Goal: Information Seeking & Learning: Learn about a topic

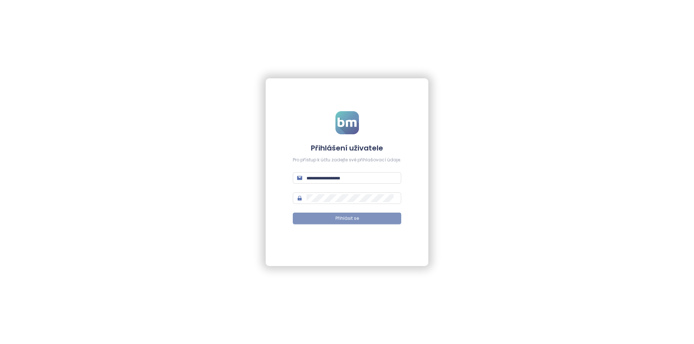
type input "**********"
click at [353, 213] on button "Přihlásit se" at bounding box center [347, 219] width 108 height 12
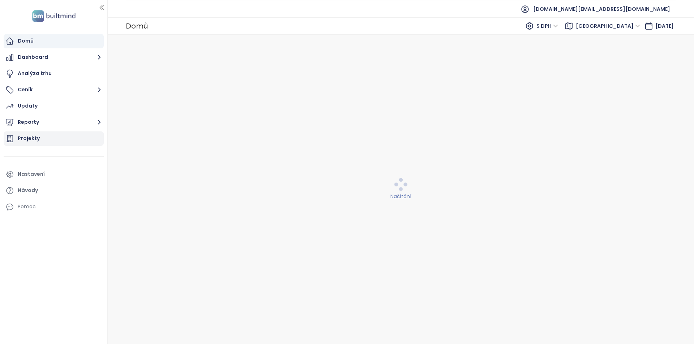
click at [63, 135] on div "Projekty" at bounding box center [54, 139] width 100 height 14
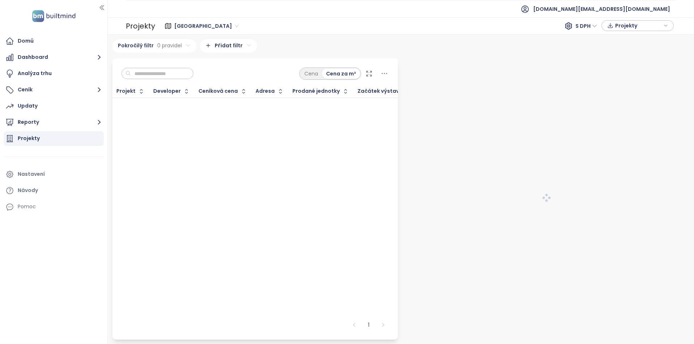
click at [186, 74] on input "text" at bounding box center [160, 73] width 59 height 11
type input "**********"
click at [185, 24] on span "Praha" at bounding box center [206, 26] width 64 height 11
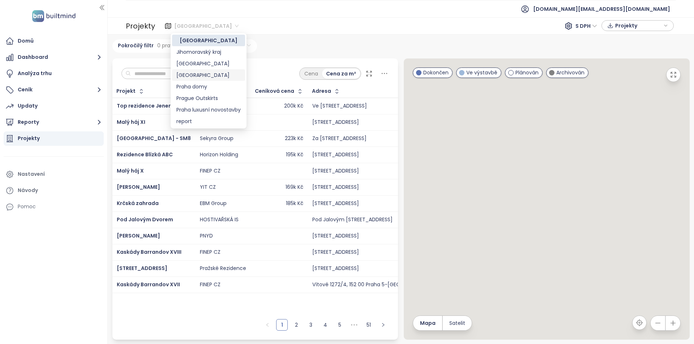
click at [201, 75] on div "Středočeský kraj" at bounding box center [208, 75] width 64 height 8
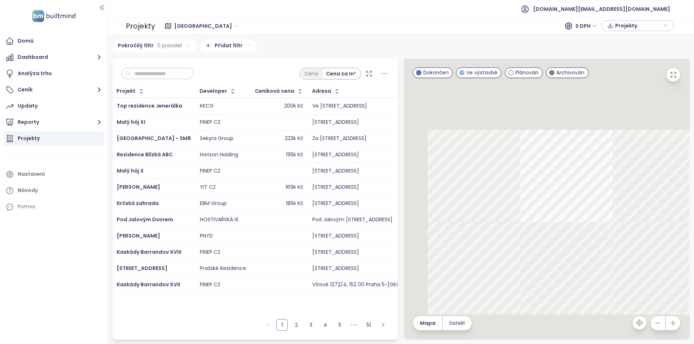
click at [161, 73] on input "text" at bounding box center [160, 73] width 59 height 11
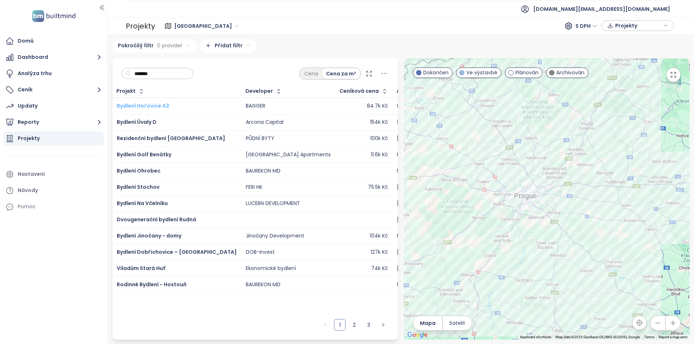
type input "*******"
click at [164, 105] on span "Bydlení Hořovice A2" at bounding box center [143, 105] width 52 height 7
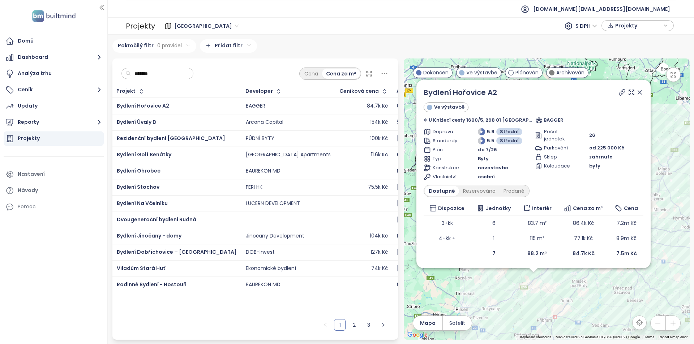
click at [634, 96] on div at bounding box center [630, 92] width 26 height 11
click at [638, 92] on icon at bounding box center [640, 93] width 4 height 4
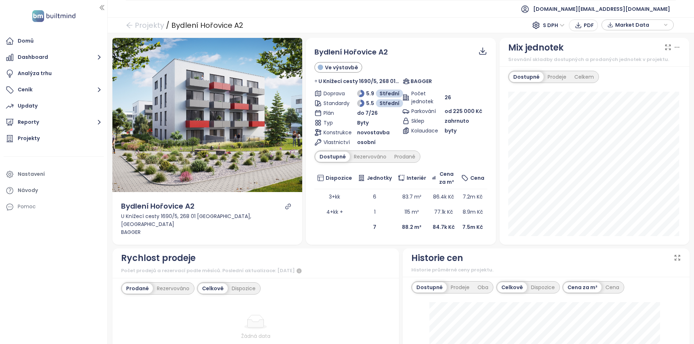
click at [288, 210] on icon "link" at bounding box center [288, 206] width 7 height 7
click at [51, 119] on button "Reporty" at bounding box center [54, 122] width 100 height 14
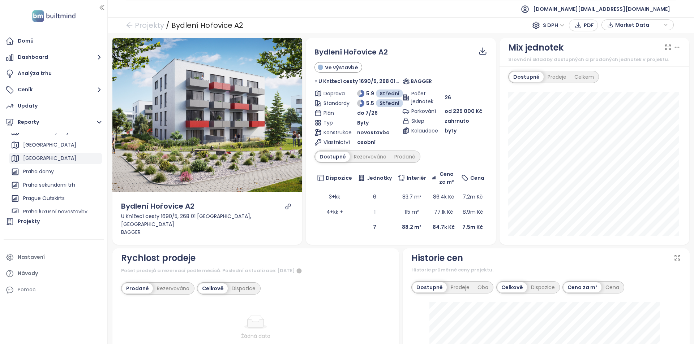
scroll to position [79, 0]
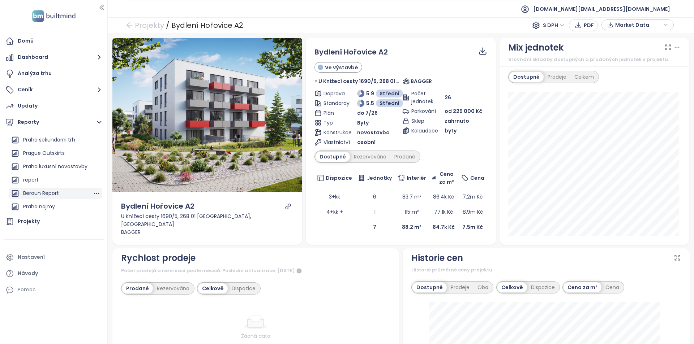
click at [55, 192] on div "Beroun Report" at bounding box center [41, 193] width 36 height 9
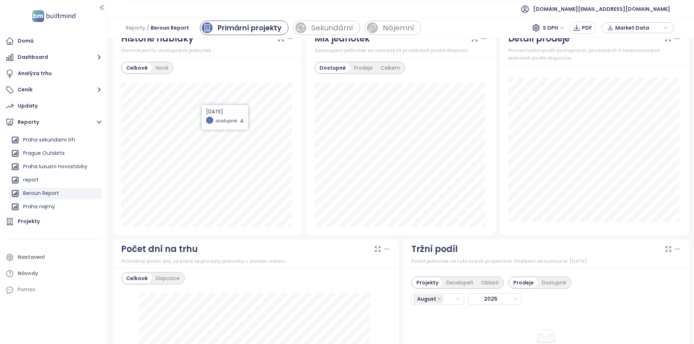
scroll to position [409, 0]
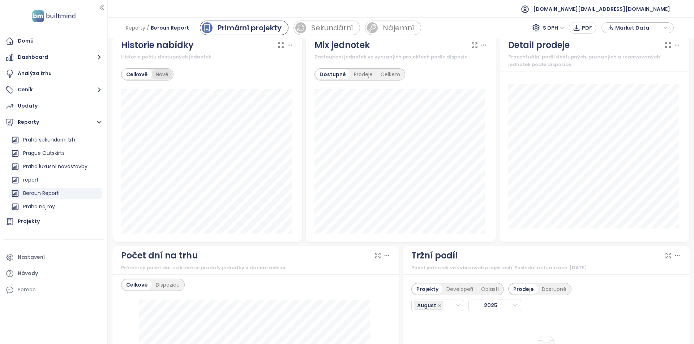
click at [153, 77] on div "Nové" at bounding box center [162, 74] width 21 height 10
click at [57, 192] on div "Středočeský kraj" at bounding box center [49, 192] width 53 height 9
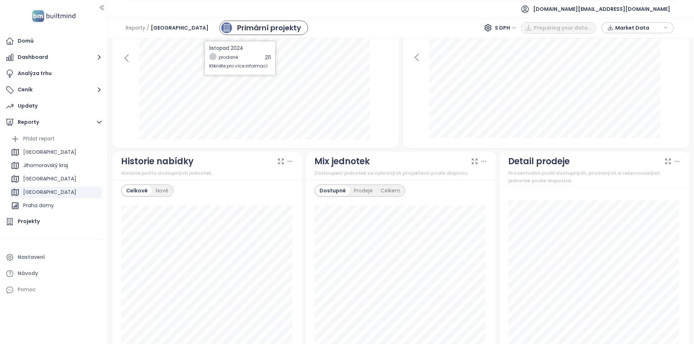
scroll to position [325, 0]
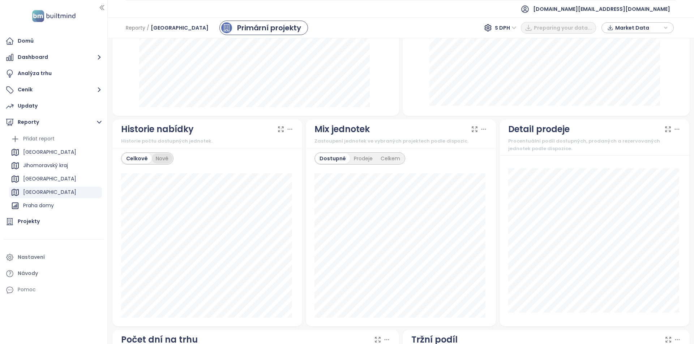
click at [160, 160] on div "Nové" at bounding box center [162, 159] width 21 height 10
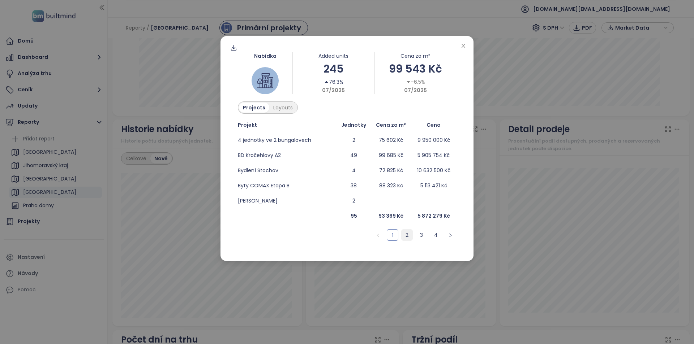
click at [406, 236] on link "2" at bounding box center [406, 235] width 11 height 11
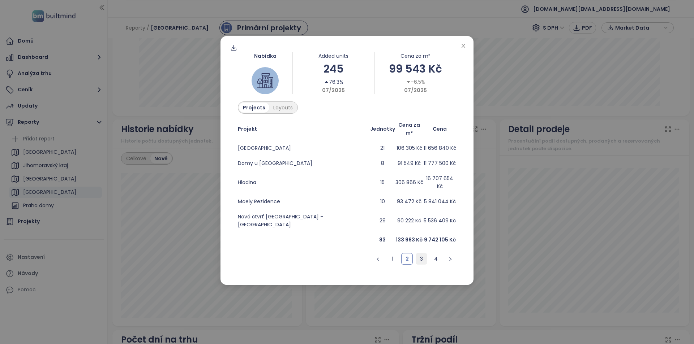
click at [425, 254] on link "3" at bounding box center [421, 259] width 11 height 11
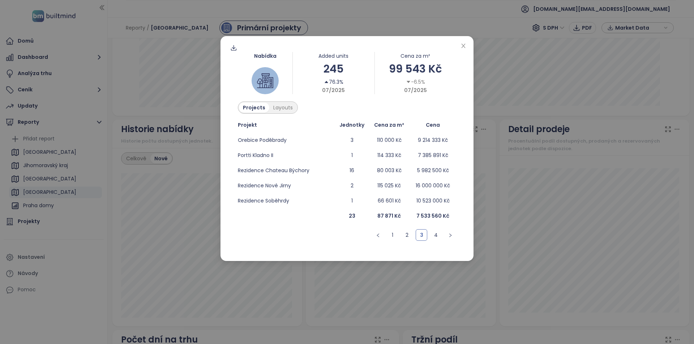
click at [413, 236] on ul "1 2 3 4" at bounding box center [347, 235] width 218 height 12
click at [408, 237] on link "2" at bounding box center [406, 235] width 11 height 11
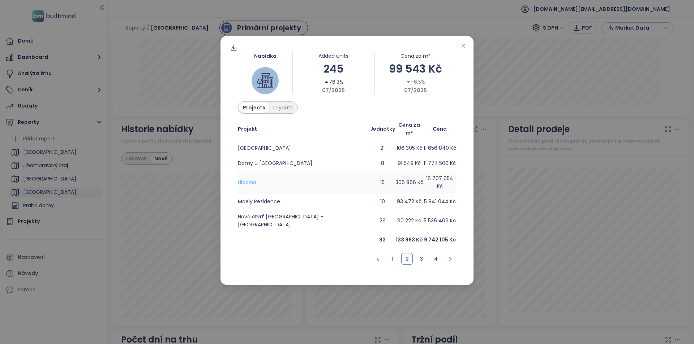
click at [252, 179] on span "Hladina" at bounding box center [247, 182] width 18 height 7
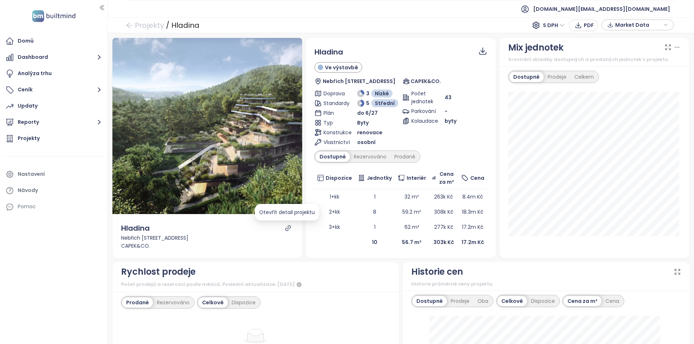
click at [289, 226] on icon "link" at bounding box center [288, 228] width 7 height 7
